Goal: Information Seeking & Learning: Learn about a topic

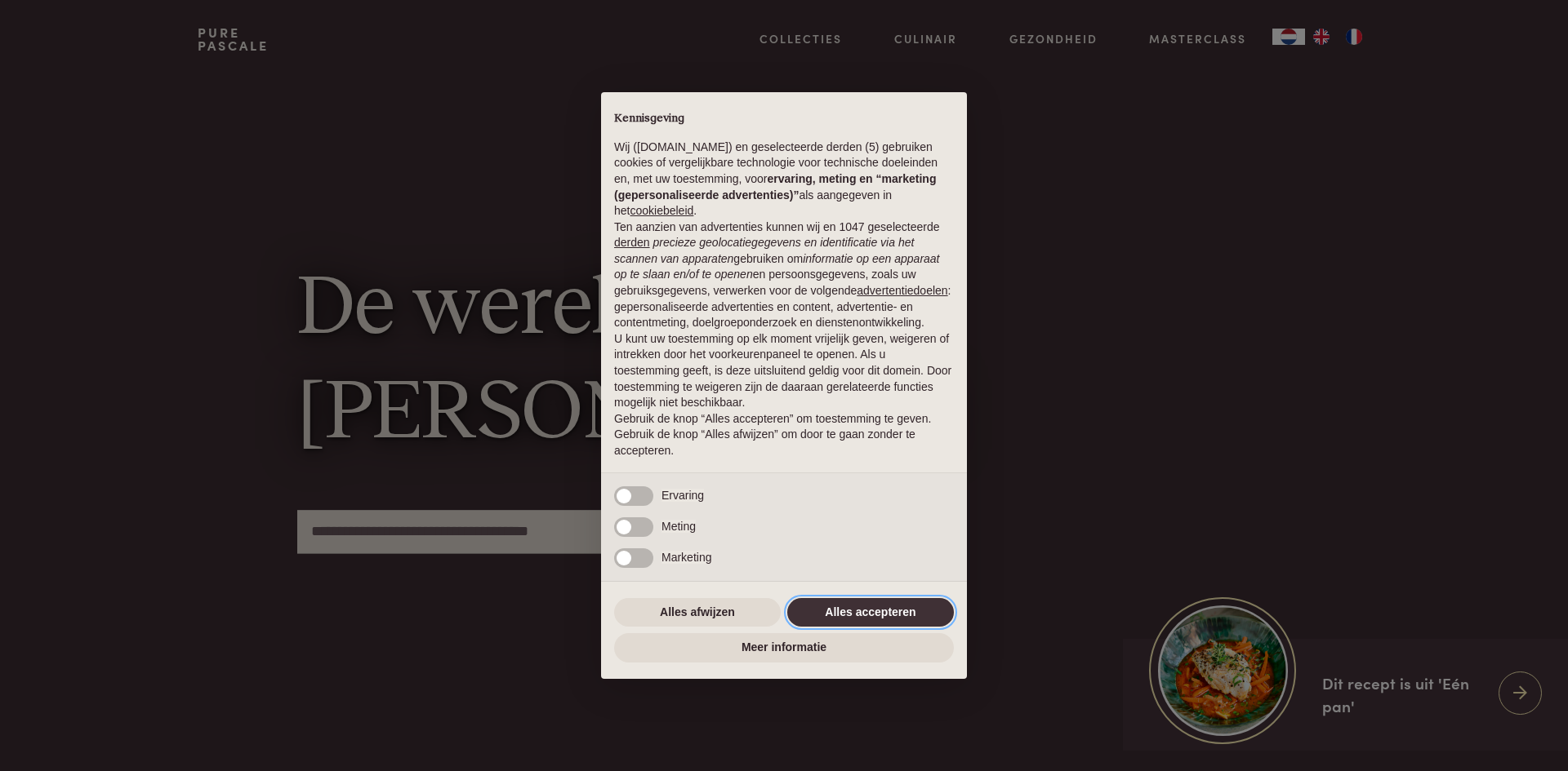
click at [876, 611] on button "Alles accepteren" at bounding box center [870, 613] width 166 height 30
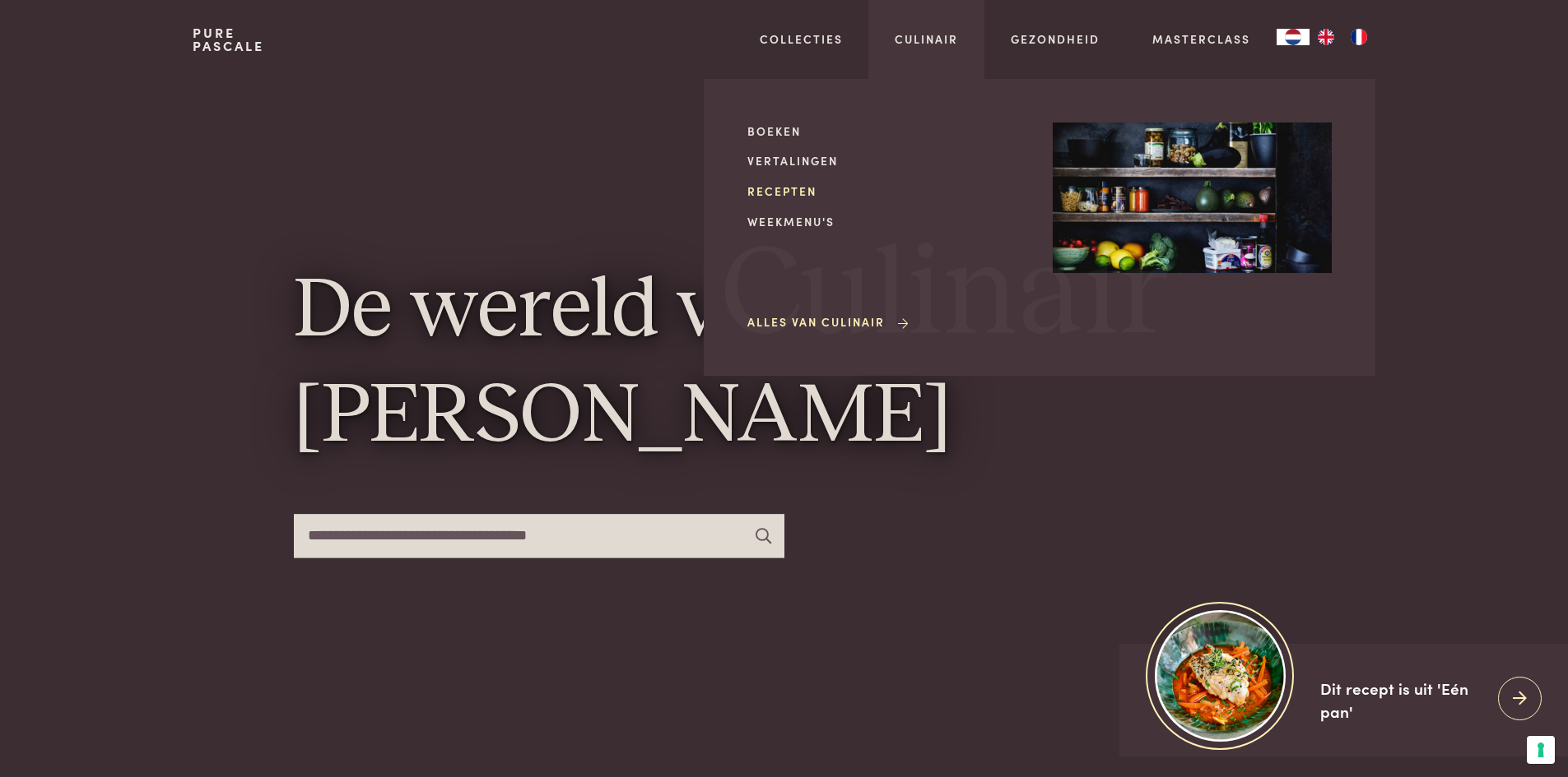
click at [798, 191] on link "Recepten" at bounding box center [887, 191] width 279 height 17
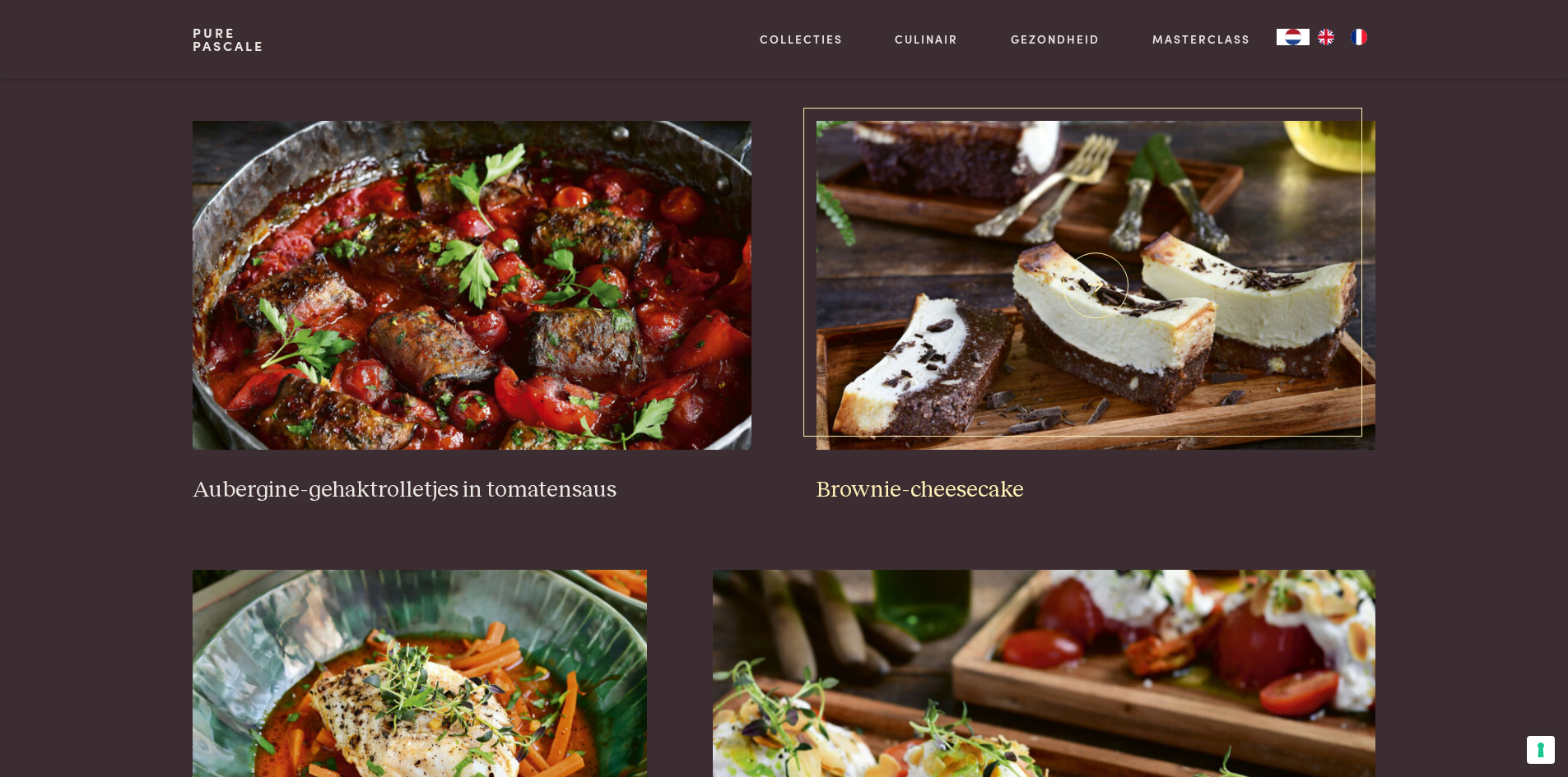
scroll to position [658, 0]
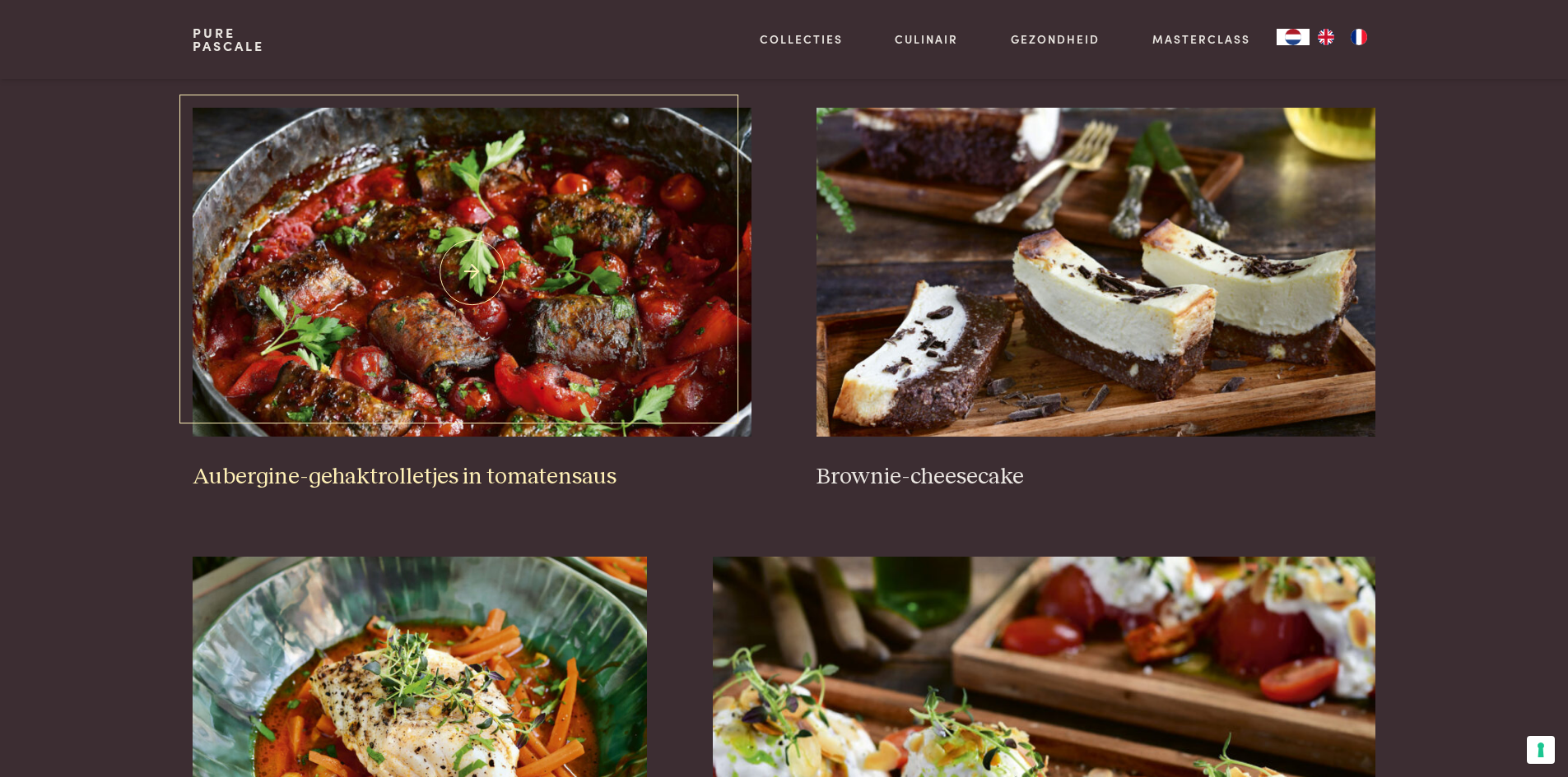
click at [639, 342] on img at bounding box center [472, 271] width 558 height 329
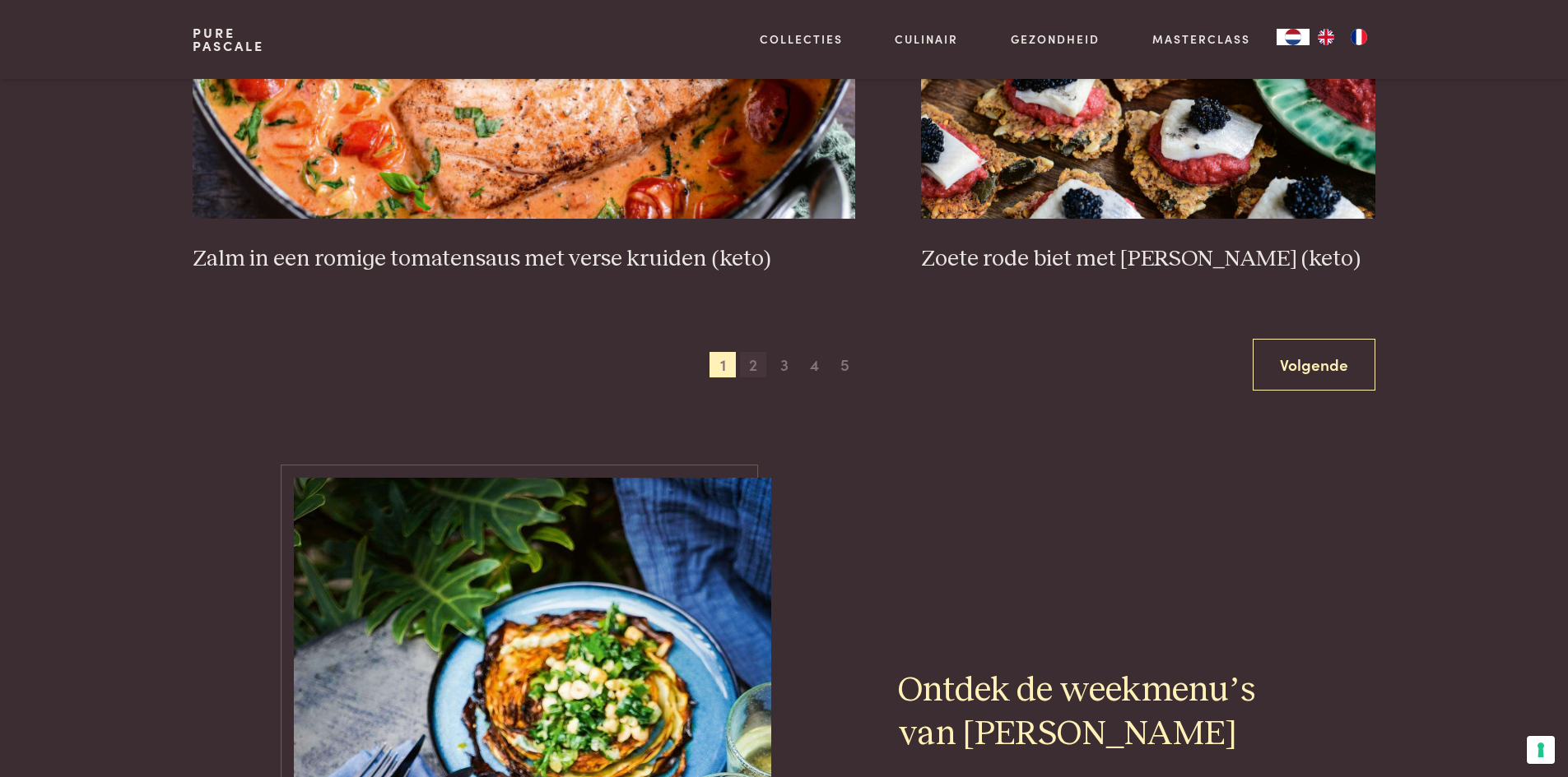
scroll to position [3126, 0]
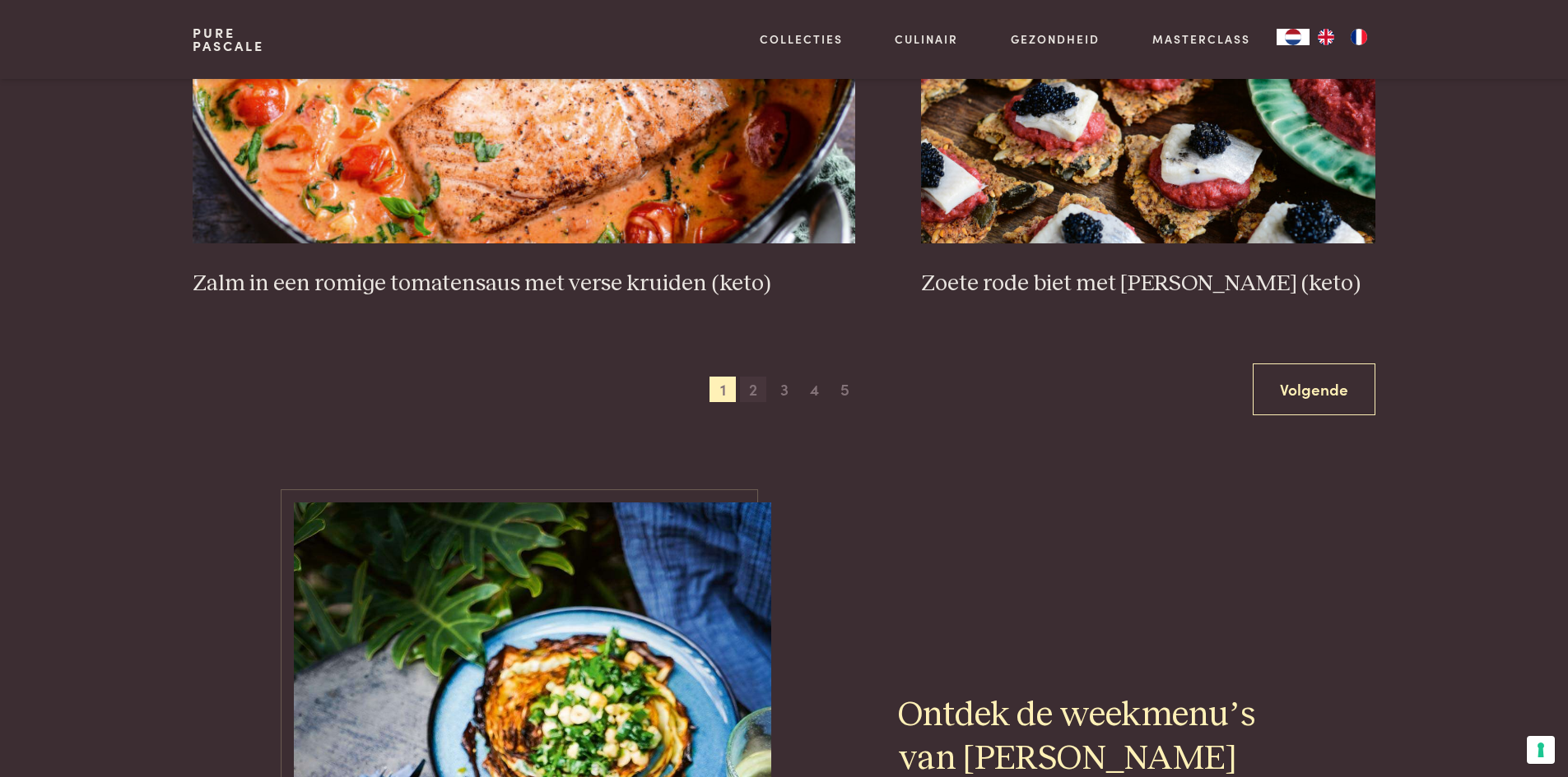
click at [747, 388] on span "2" at bounding box center [753, 389] width 26 height 26
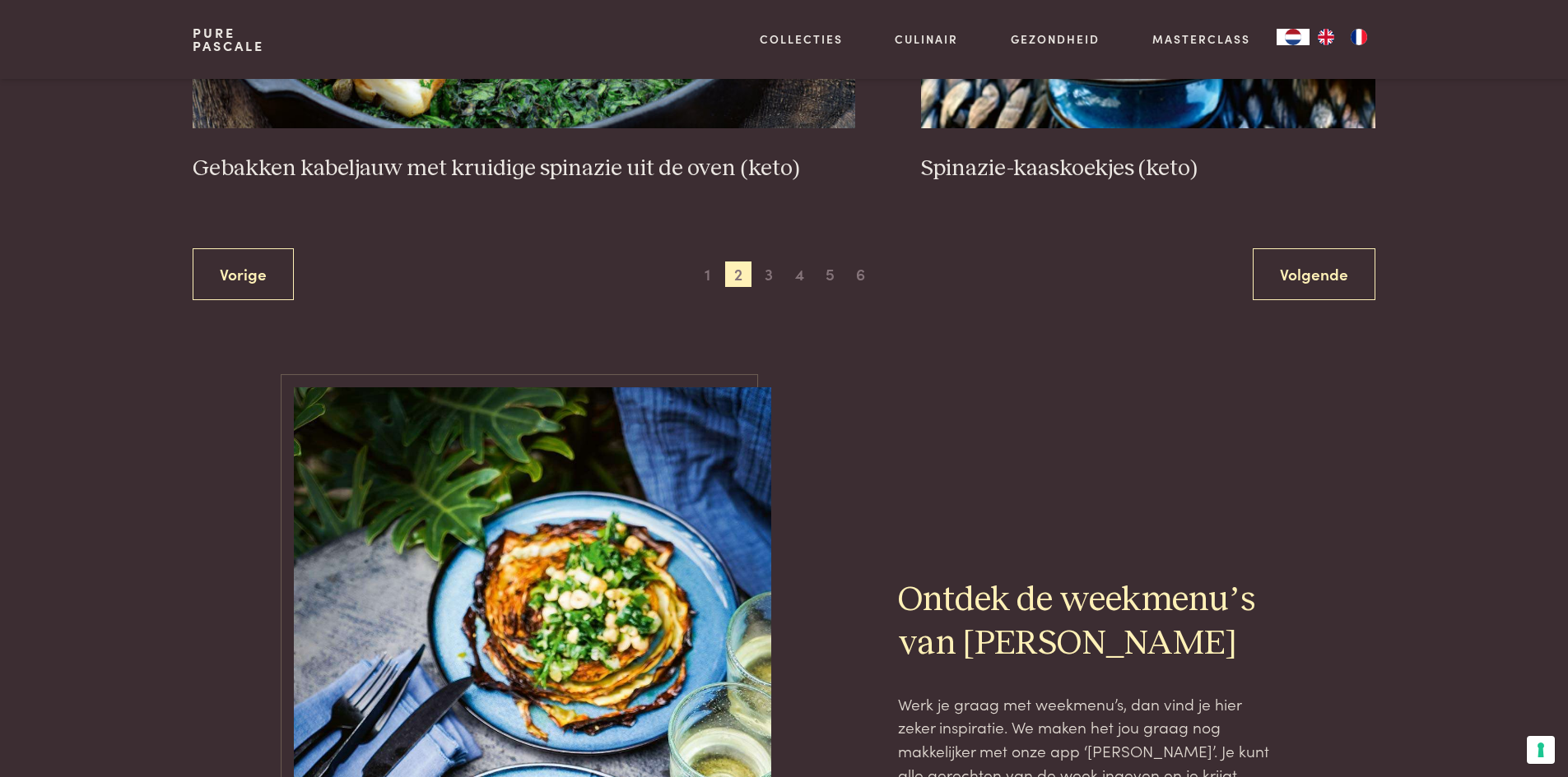
scroll to position [3256, 0]
